Goal: Find contact information: Obtain details needed to contact an individual or organization

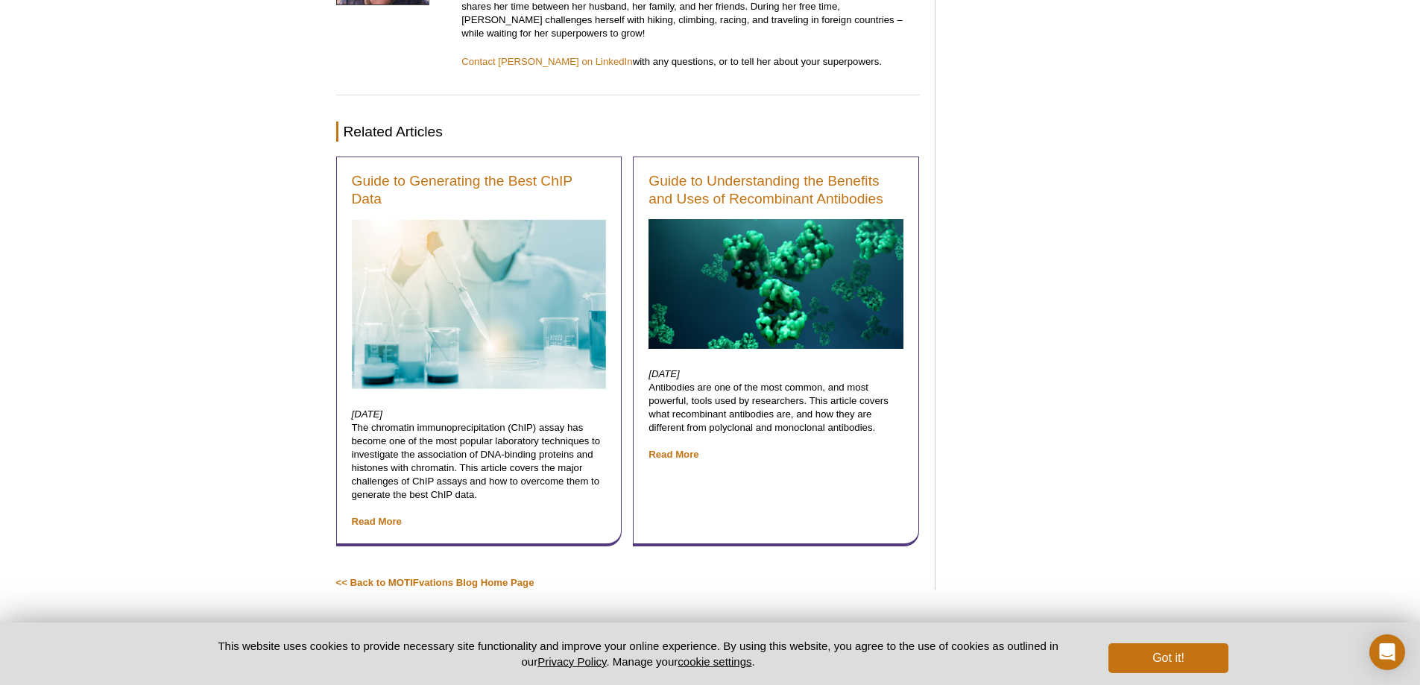
scroll to position [9239, 0]
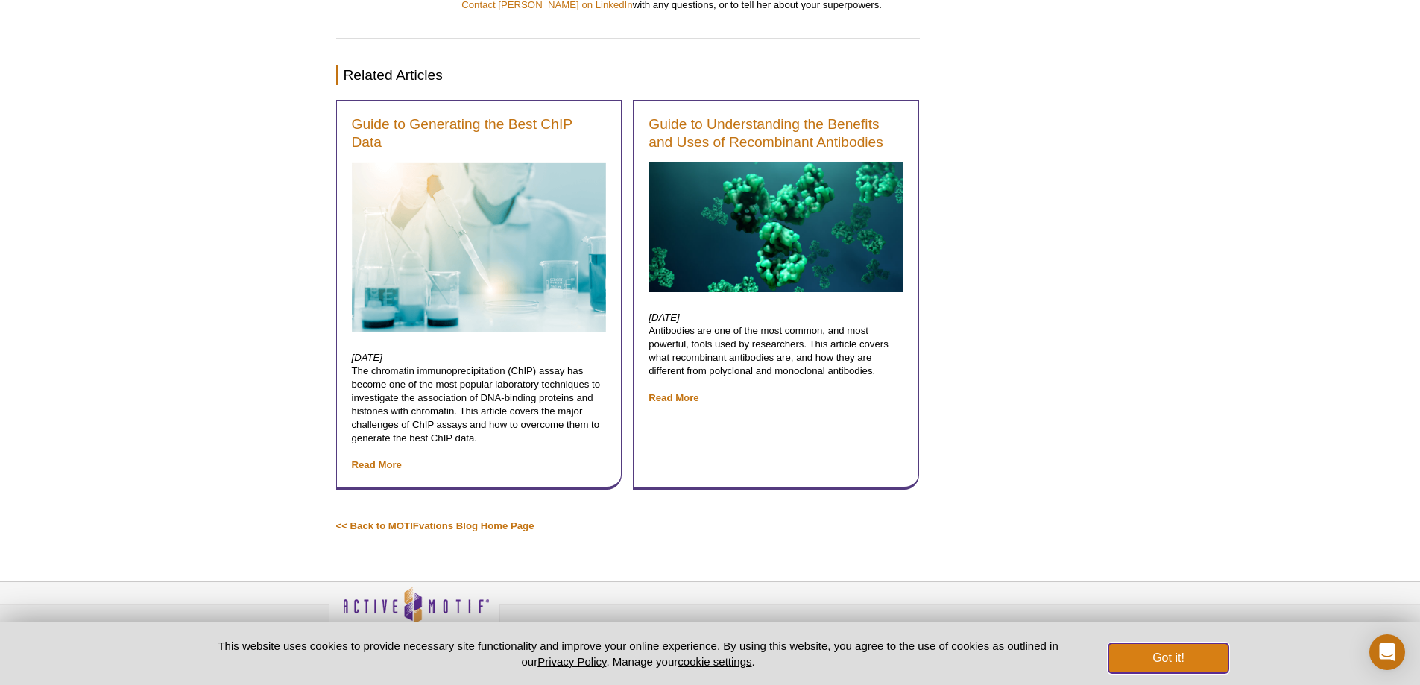
click at [1159, 663] on button "Got it!" at bounding box center [1167, 658] width 119 height 30
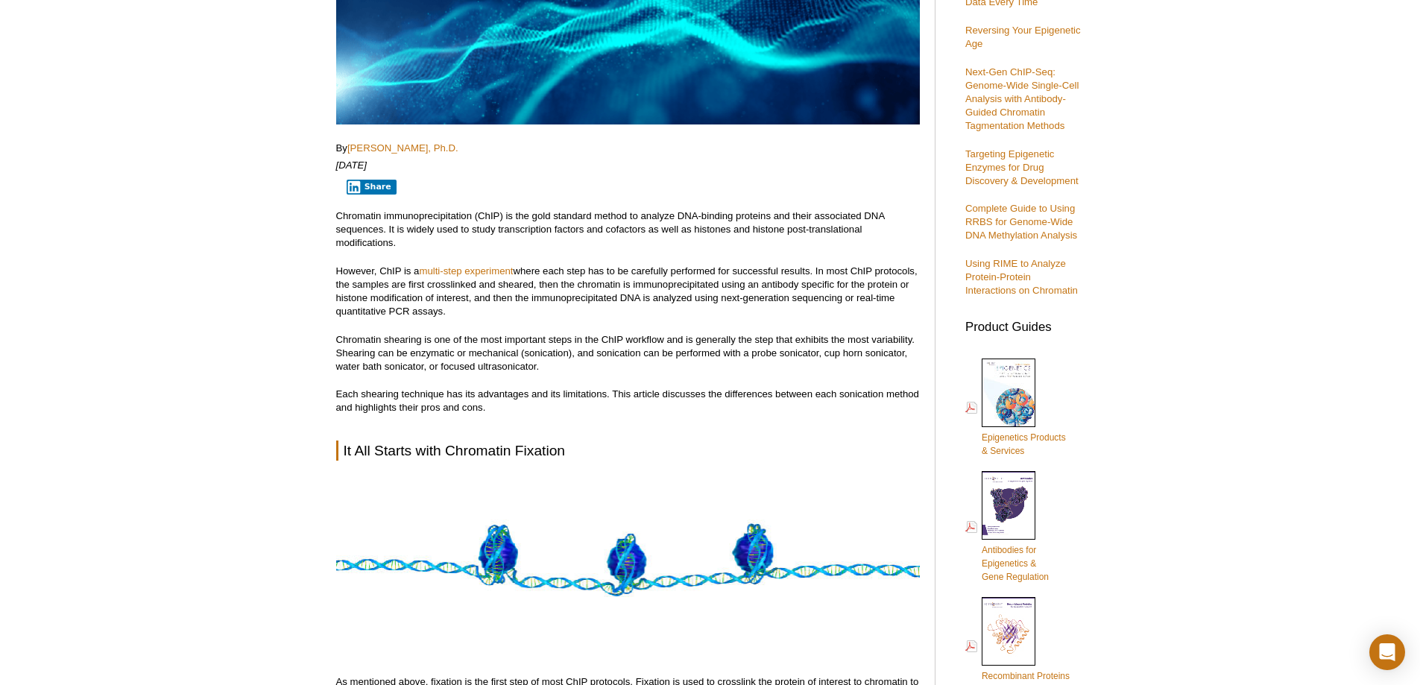
scroll to position [0, 0]
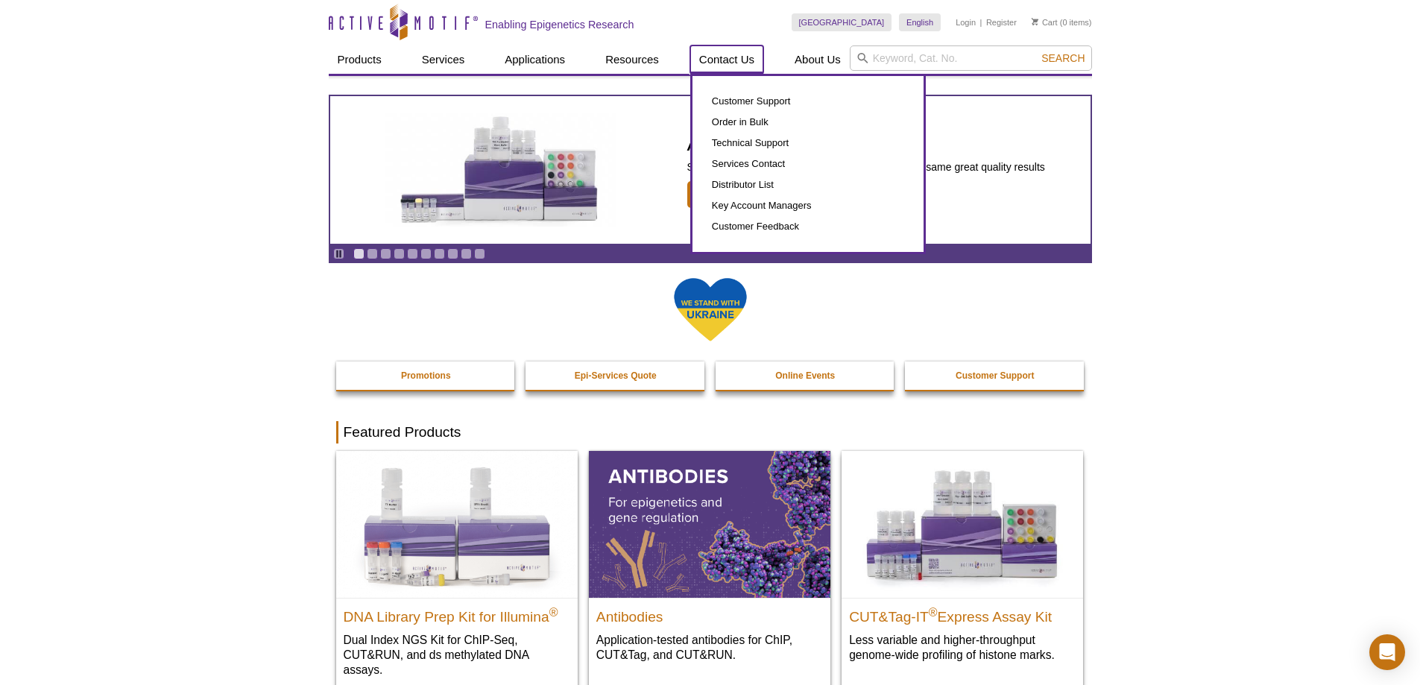
click at [724, 56] on link "Contact Us" at bounding box center [726, 59] width 73 height 28
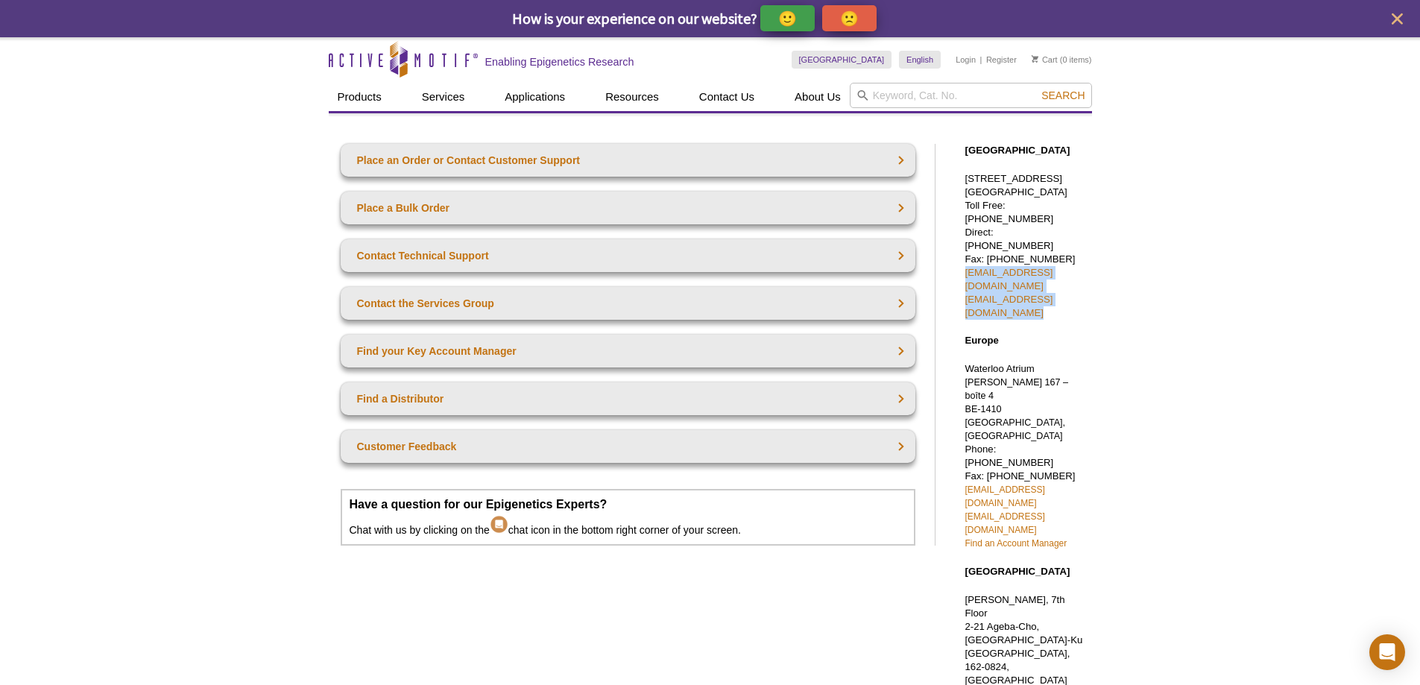
drag, startPoint x: 1109, startPoint y: 275, endPoint x: 964, endPoint y: 260, distance: 146.1
click at [964, 260] on div "Active Motif Logo Enabling Epigenetics Research 0 Search Skip to content Active…" at bounding box center [710, 580] width 1420 height 1086
copy p "sales@activemotif.com tech_service@activemotif.com"
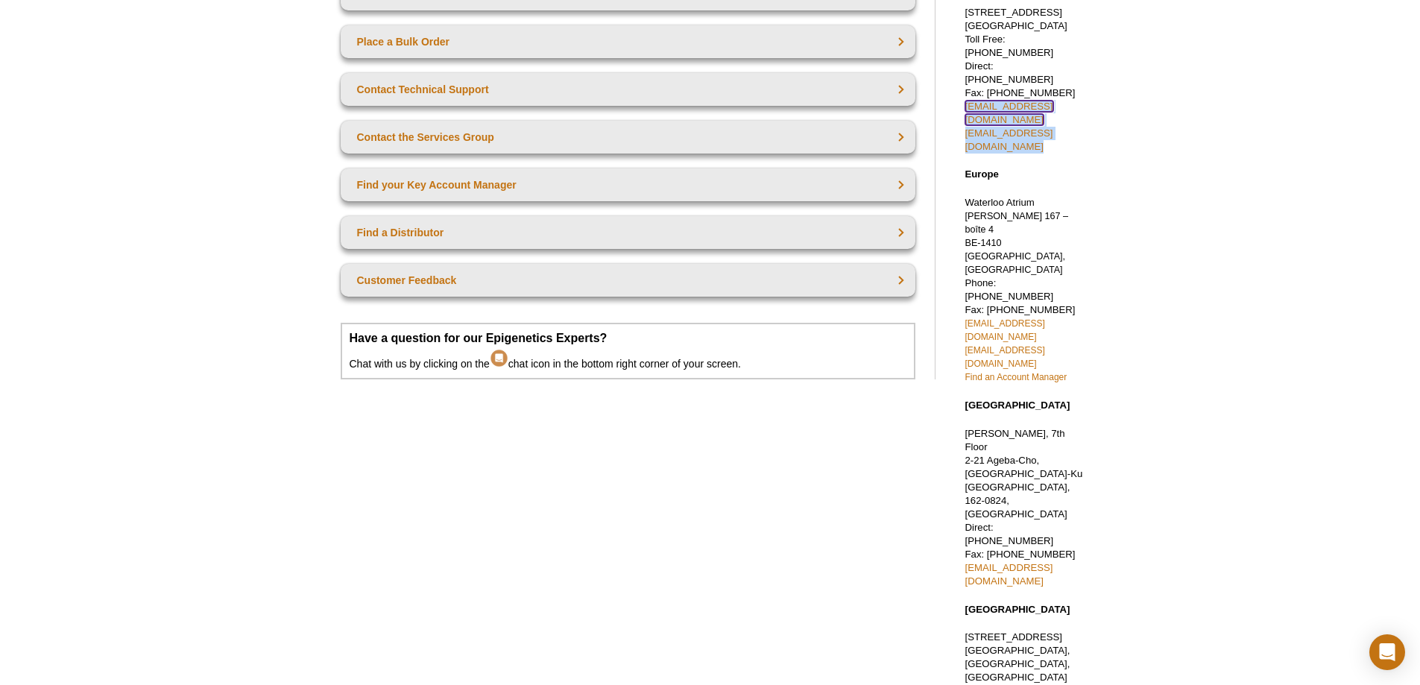
scroll to position [197, 0]
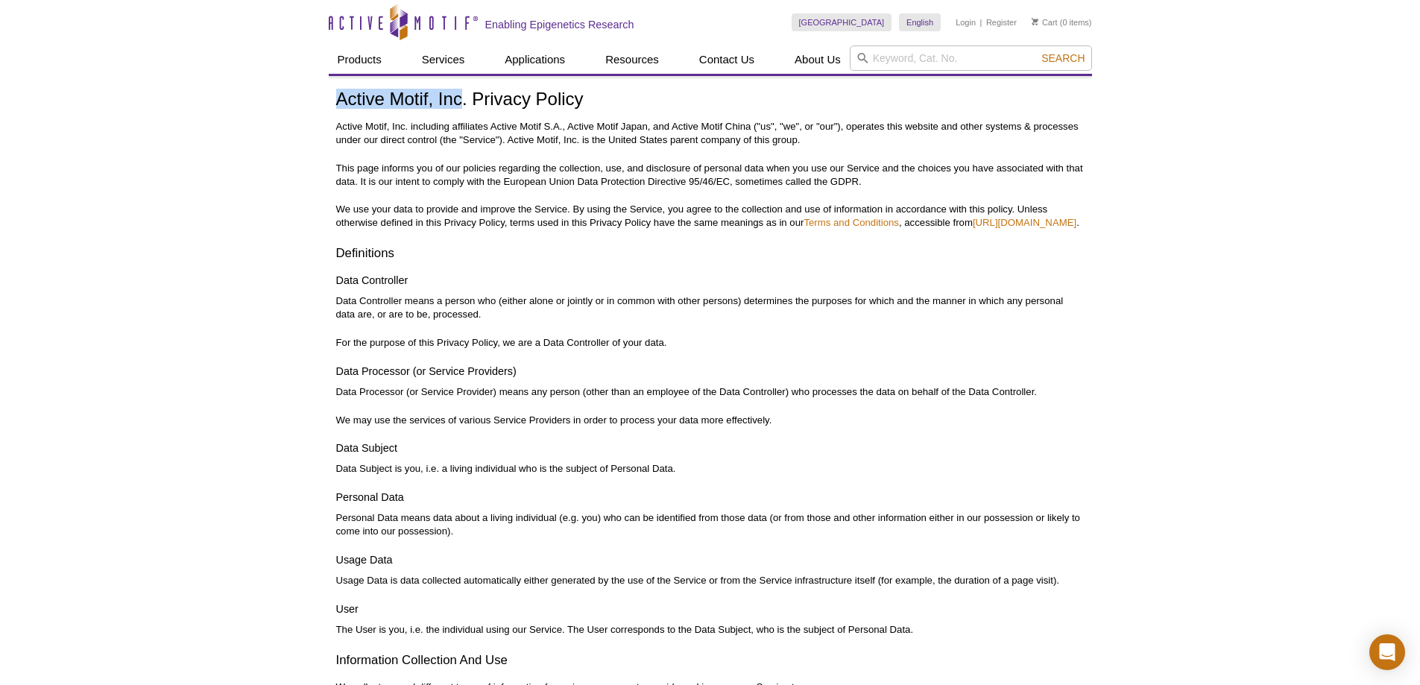
drag, startPoint x: 337, startPoint y: 98, endPoint x: 459, endPoint y: 98, distance: 122.2
click at [459, 98] on h1 "Active Motif, Inc. Privacy Policy" at bounding box center [710, 100] width 748 height 22
copy h1 "Active Motif, Inc"
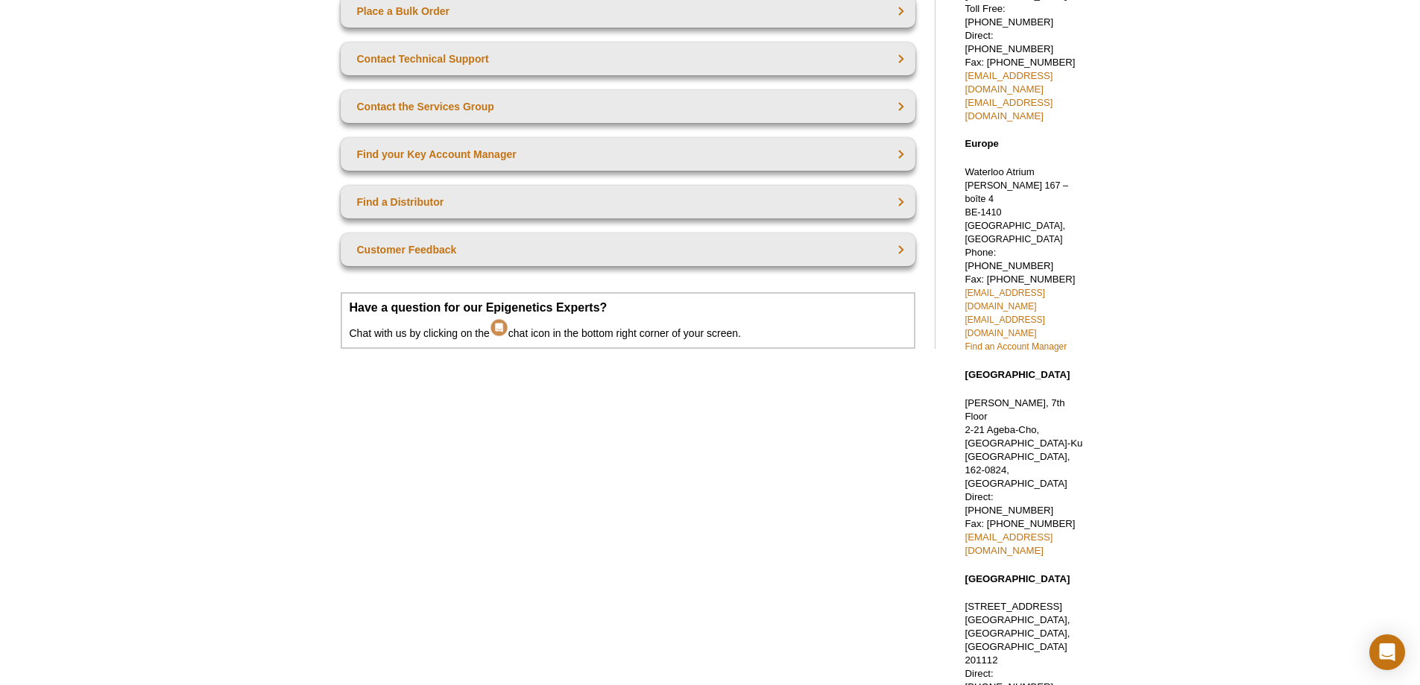
scroll to position [122, 0]
